Goal: Task Accomplishment & Management: Complete application form

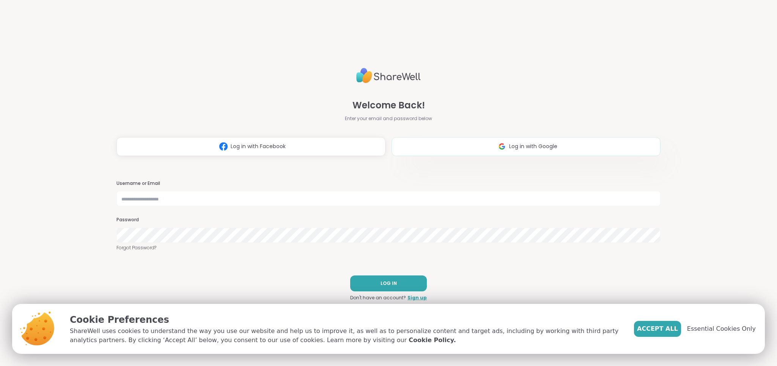
click at [447, 143] on button "Log in with Google" at bounding box center [526, 146] width 269 height 19
click at [714, 330] on span "Essential Cookies Only" at bounding box center [721, 329] width 69 height 9
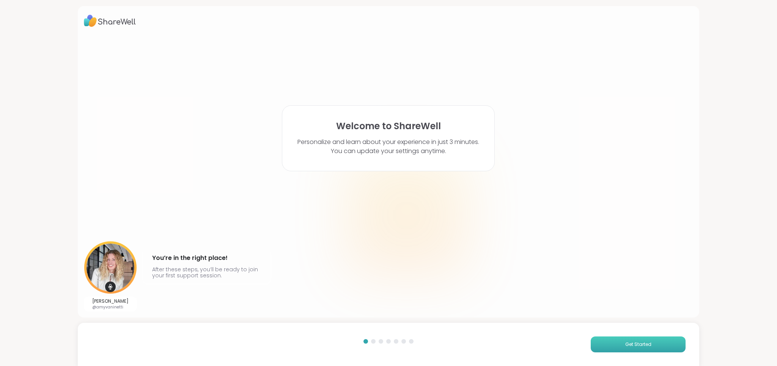
click at [630, 342] on span "Get Started" at bounding box center [638, 344] width 26 height 7
